Goal: Information Seeking & Learning: Check status

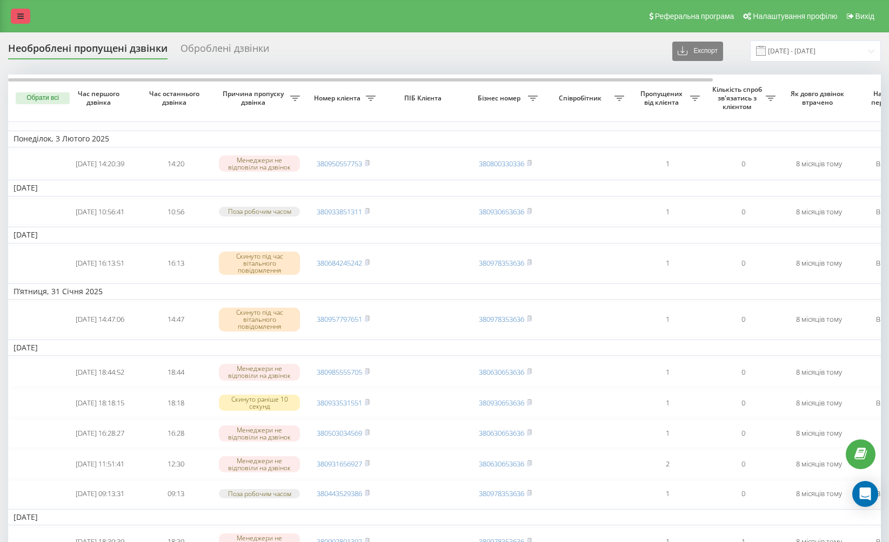
click at [17, 17] on link at bounding box center [20, 16] width 19 height 15
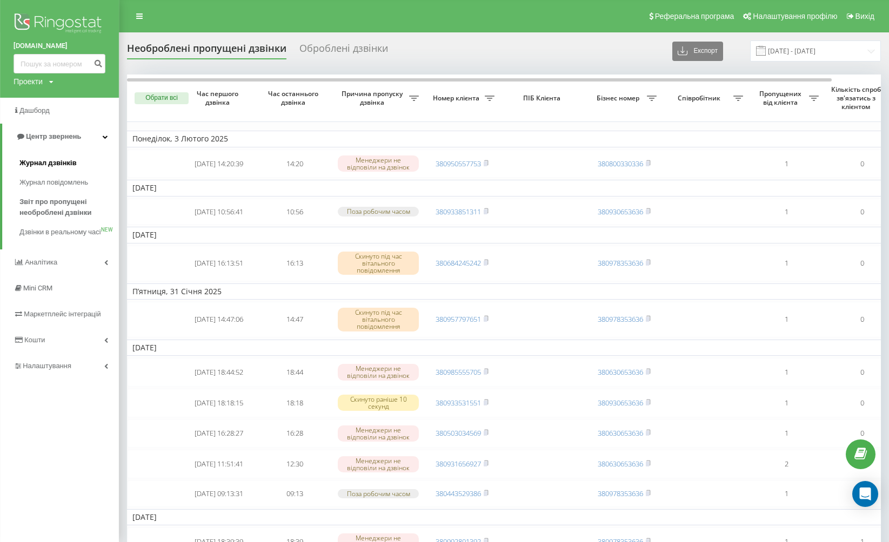
click at [55, 167] on span "Журнал дзвінків" at bounding box center [47, 163] width 57 height 11
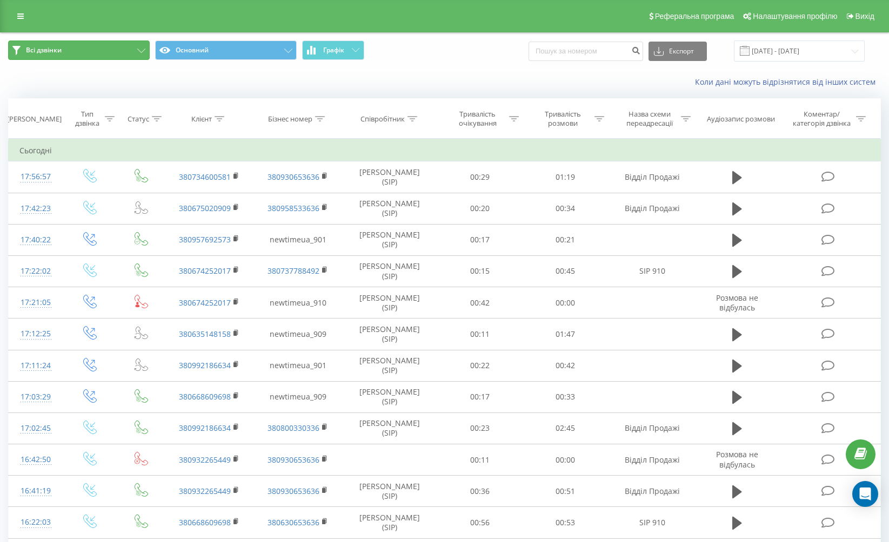
click at [88, 45] on button "Всі дзвінки" at bounding box center [79, 50] width 142 height 19
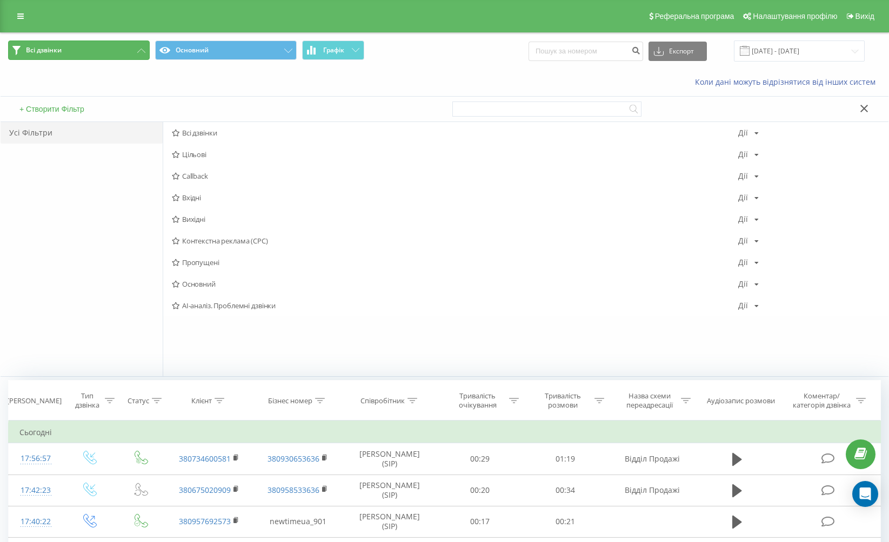
click at [89, 51] on button "Всі дзвінки" at bounding box center [79, 50] width 142 height 19
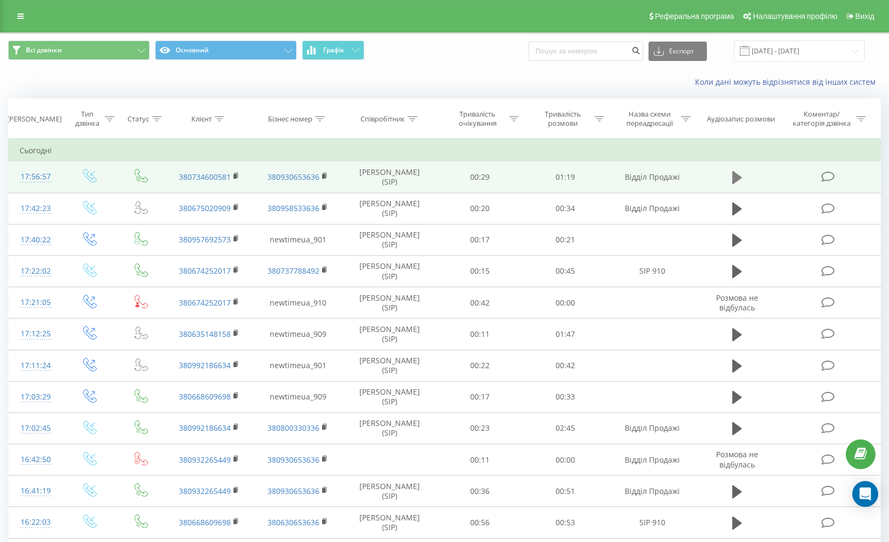
click at [740, 177] on icon at bounding box center [737, 177] width 10 height 13
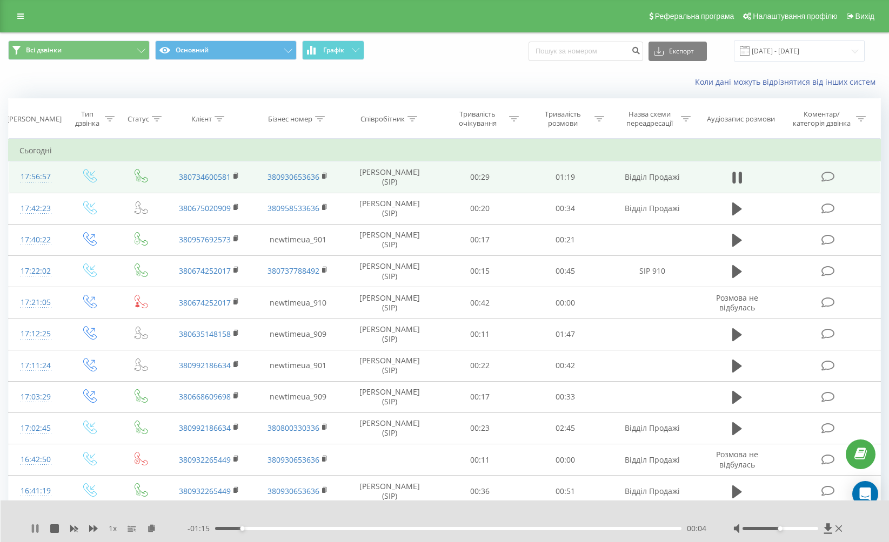
click at [37, 526] on icon at bounding box center [37, 529] width 2 height 9
